Goal: Task Accomplishment & Management: Manage account settings

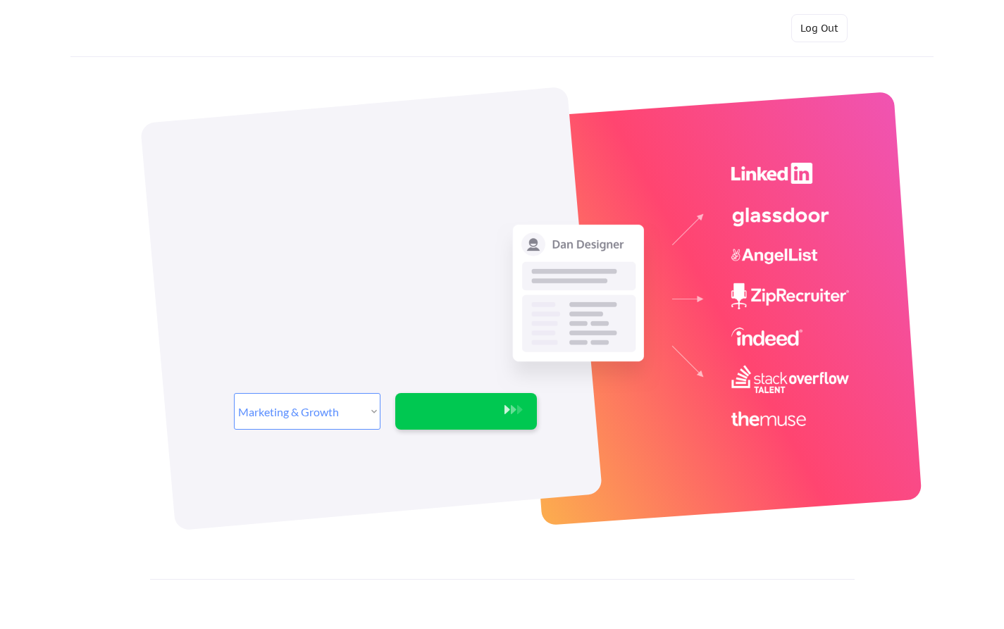
select select ""marketing___comms""
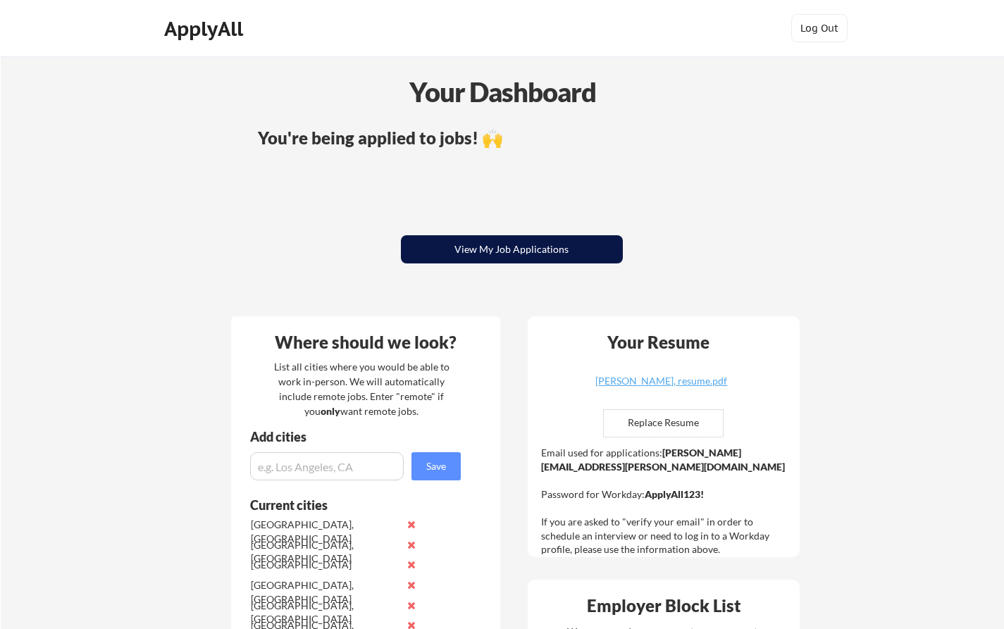
click at [500, 256] on button "View My Job Applications" at bounding box center [512, 249] width 222 height 28
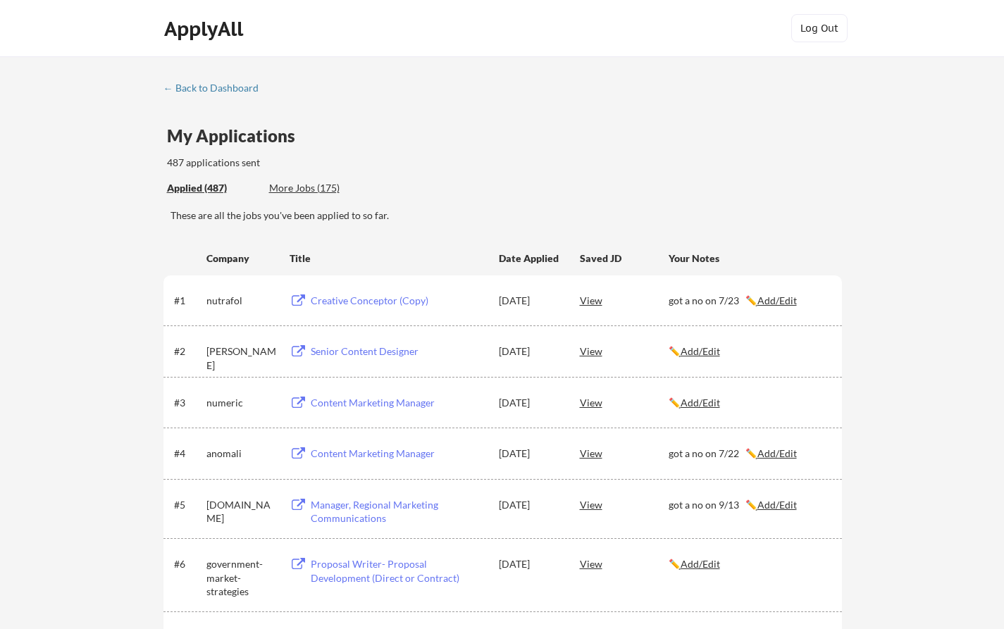
scroll to position [4155, 0]
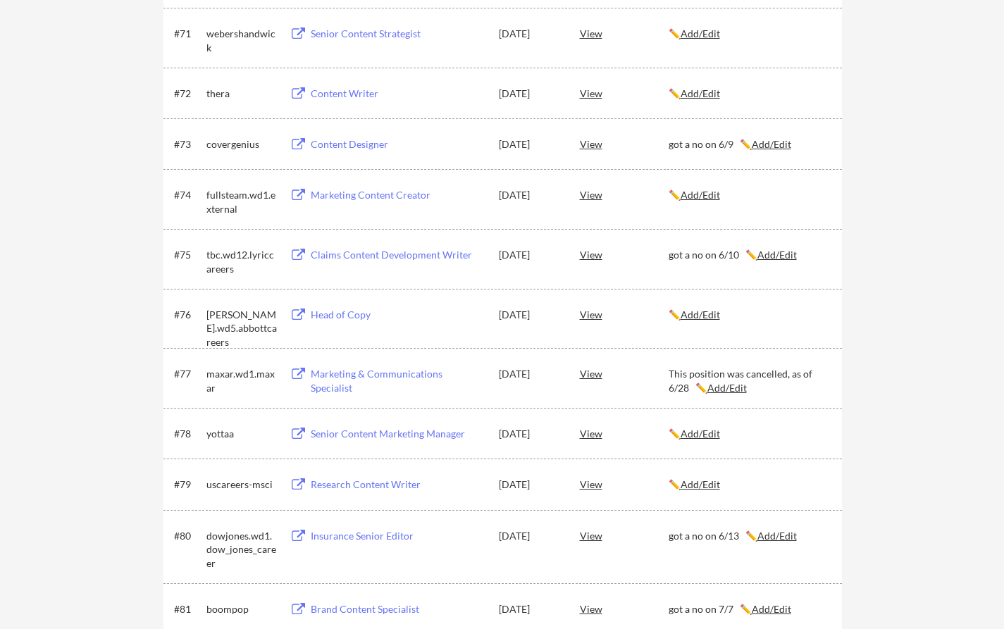
click at [712, 312] on u "Add/Edit" at bounding box center [700, 315] width 39 height 12
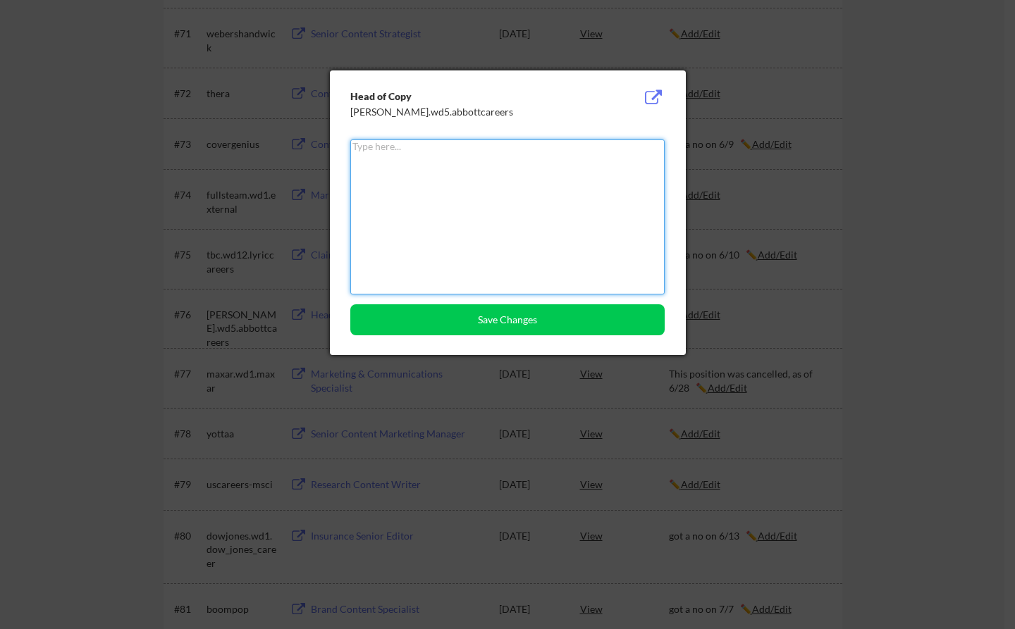
click at [546, 196] on textarea at bounding box center [507, 217] width 314 height 155
paste textarea "got a no on 9/30"
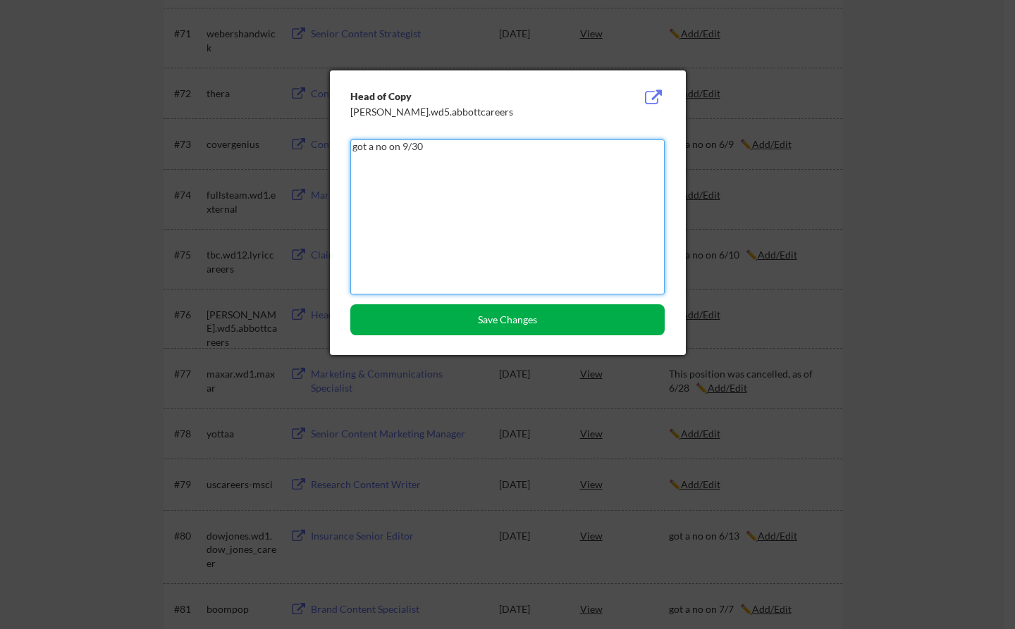
type textarea "got a no on 9/30"
click at [488, 317] on button "Save Changes" at bounding box center [507, 319] width 314 height 31
